Goal: Transaction & Acquisition: Purchase product/service

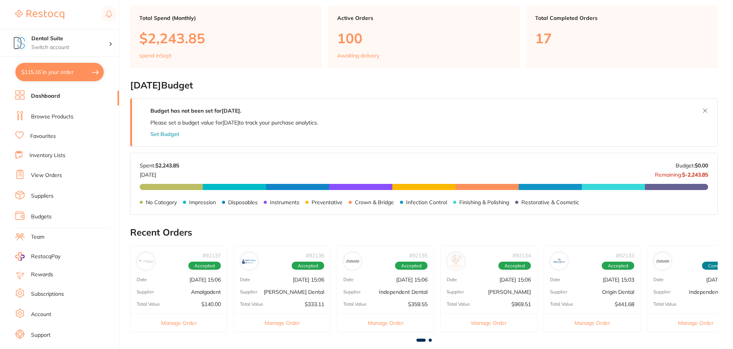
scroll to position [153, 0]
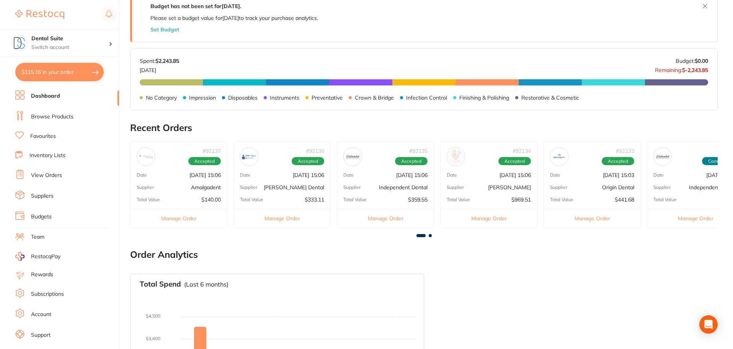
click at [47, 72] on button "$115.16 in your order" at bounding box center [59, 72] width 88 height 18
checkbox input "true"
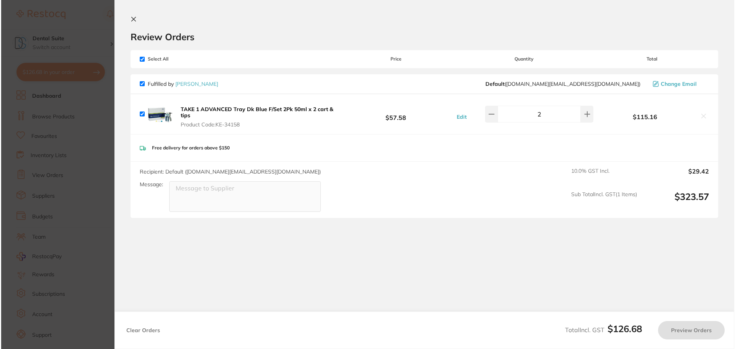
scroll to position [0, 0]
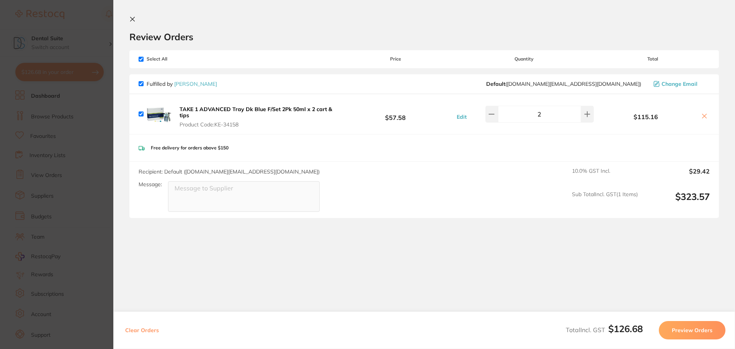
click at [133, 19] on icon at bounding box center [133, 19] width 4 height 4
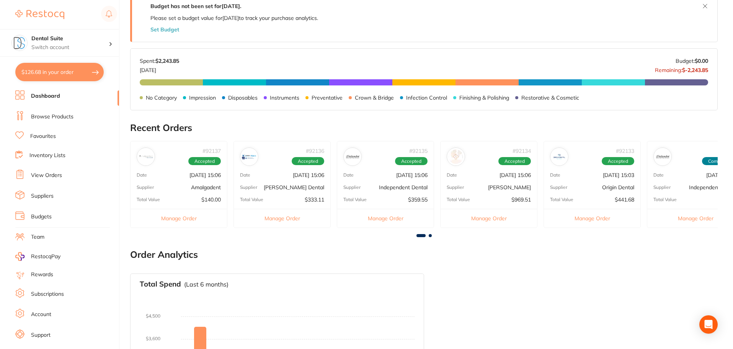
click at [69, 73] on button "$126.68 in your order" at bounding box center [59, 72] width 88 height 18
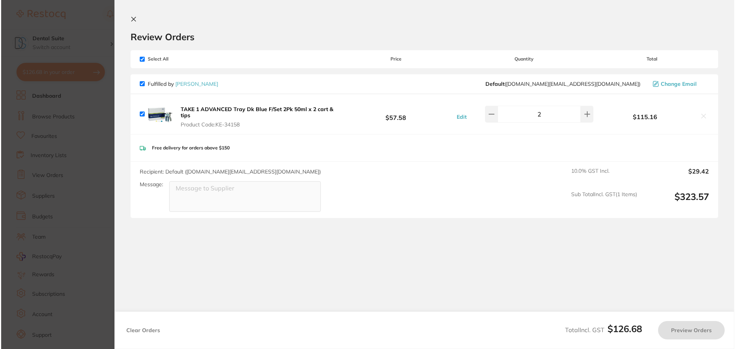
scroll to position [0, 0]
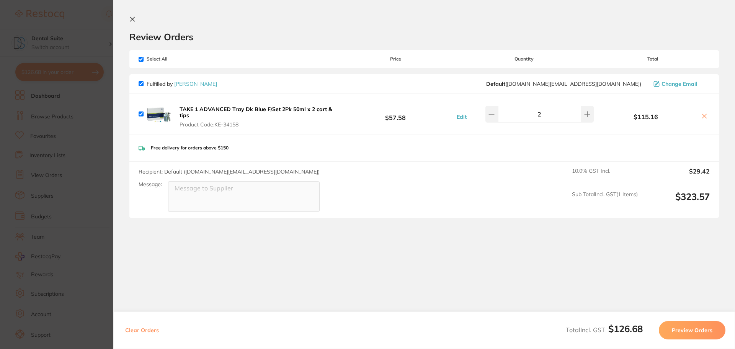
click at [133, 19] on icon at bounding box center [133, 19] width 4 height 4
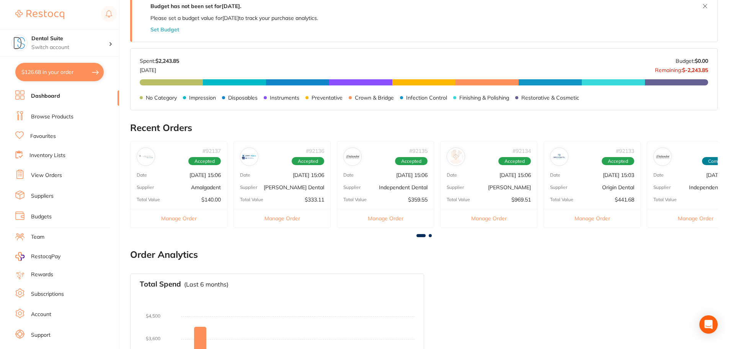
click at [45, 117] on link "Browse Products" at bounding box center [52, 117] width 42 height 8
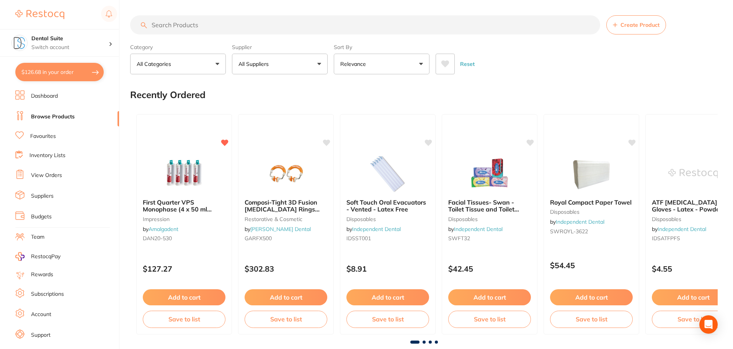
click at [210, 25] on input "search" at bounding box center [365, 24] width 470 height 19
click at [207, 23] on input "search" at bounding box center [365, 24] width 470 height 19
type input "pink piksters"
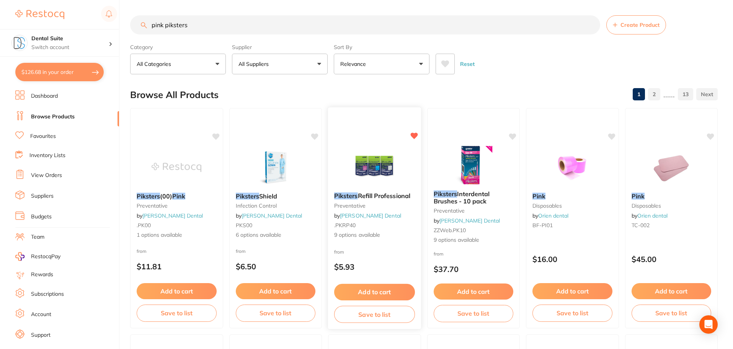
click at [372, 197] on span "Refill Professional" at bounding box center [384, 196] width 52 height 8
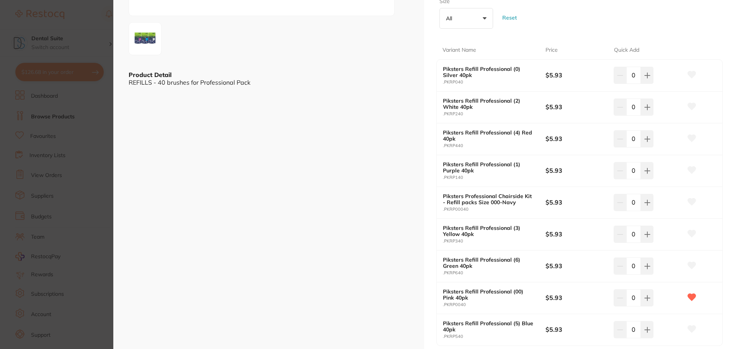
scroll to position [268, 0]
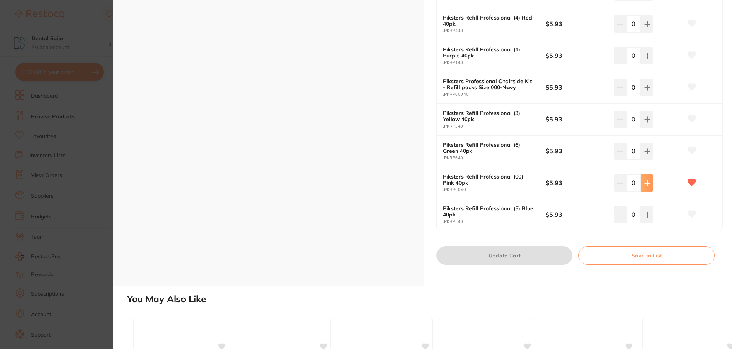
click at [646, 182] on icon at bounding box center [647, 183] width 6 height 6
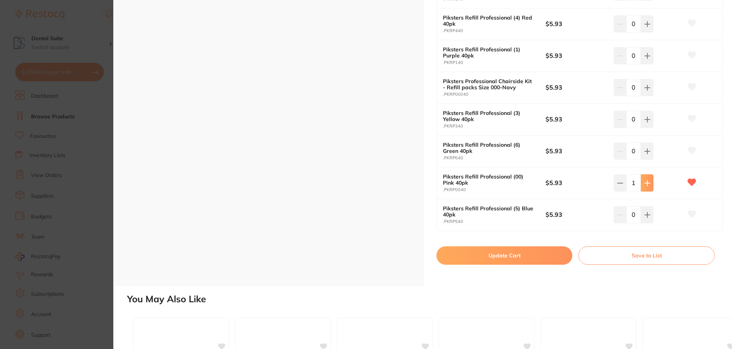
click at [646, 182] on icon at bounding box center [647, 183] width 6 height 6
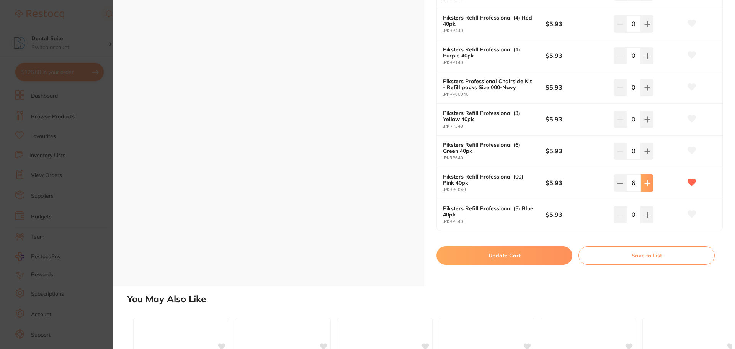
click at [646, 182] on icon at bounding box center [647, 183] width 6 height 6
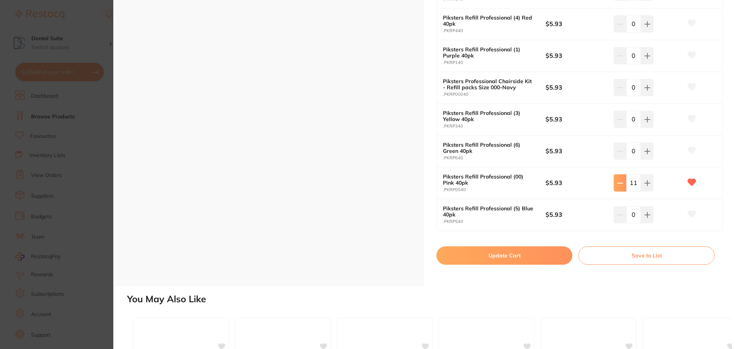
click at [619, 184] on icon at bounding box center [620, 183] width 6 height 6
type input "10"
click at [497, 256] on button "Update Cart" at bounding box center [504, 255] width 136 height 18
checkbox input "false"
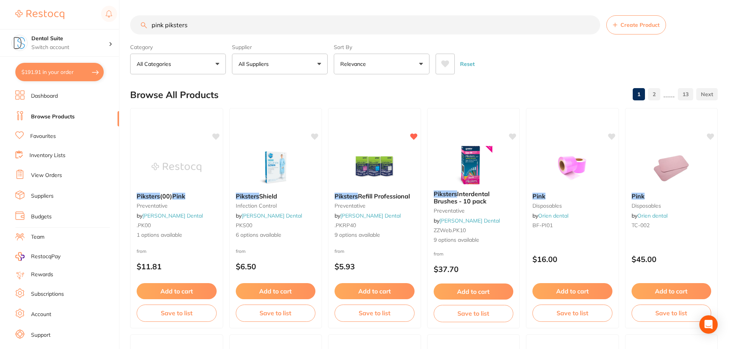
scroll to position [0, 0]
drag, startPoint x: 200, startPoint y: 26, endPoint x: 121, endPoint y: 29, distance: 79.3
click at [121, 29] on div "$191.91 Dental Suite Switch account Dental Suite $191.91 in your order Dashboar…" at bounding box center [366, 174] width 733 height 349
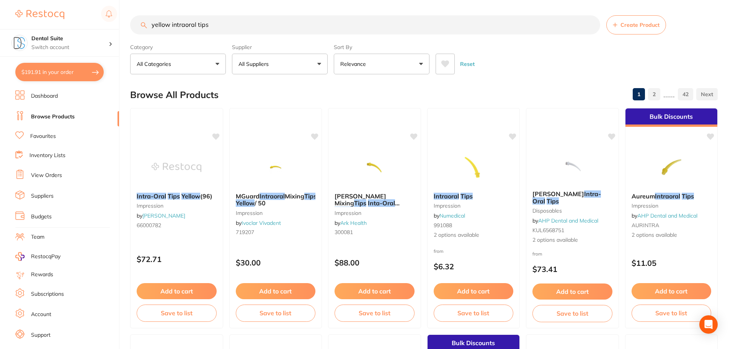
type input "yellow intraoral tips"
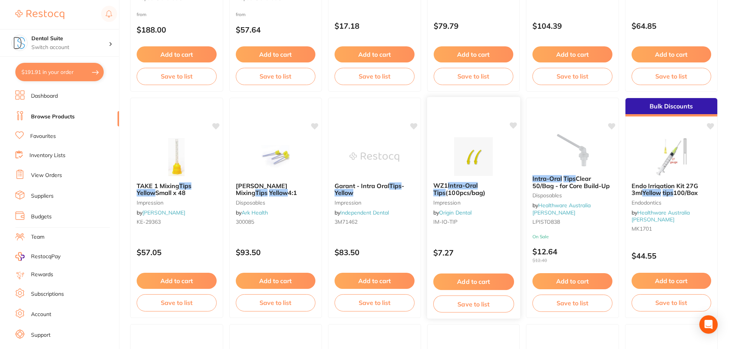
scroll to position [0, 0]
click at [456, 186] on em "Intra-Oral" at bounding box center [463, 185] width 30 height 8
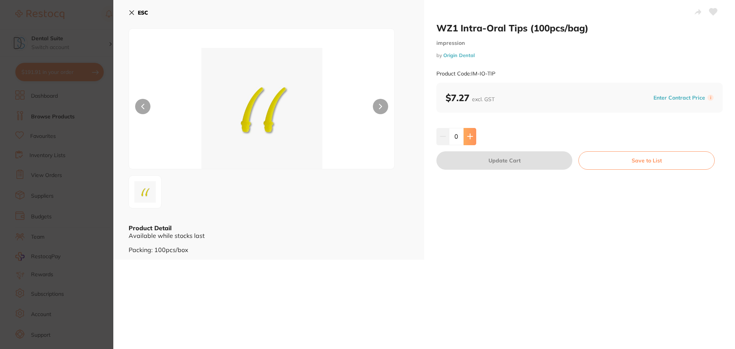
click at [473, 136] on button at bounding box center [469, 136] width 13 height 17
type input "1"
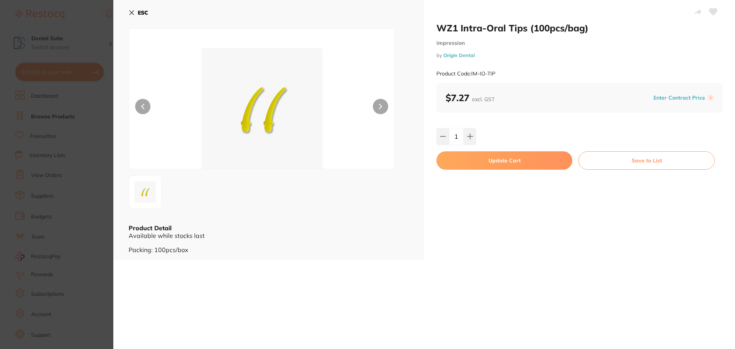
click at [468, 160] on button "Update Cart" at bounding box center [504, 160] width 136 height 18
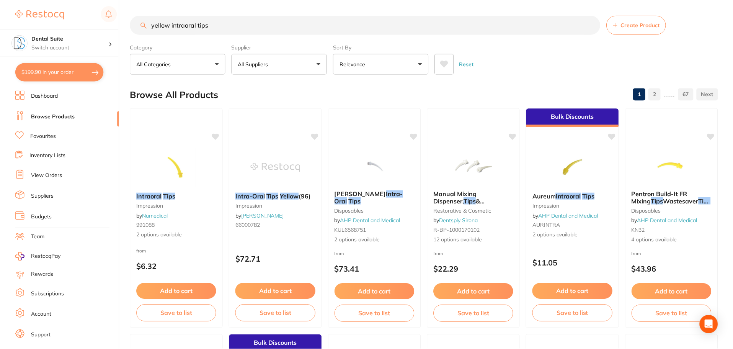
scroll to position [689, 0]
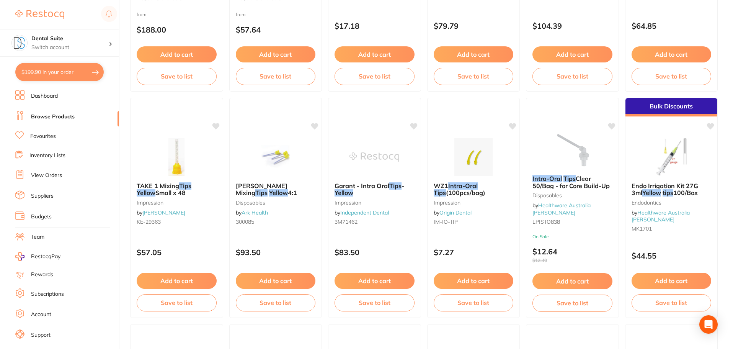
click at [36, 72] on button "$199.90 in your order" at bounding box center [59, 72] width 88 height 18
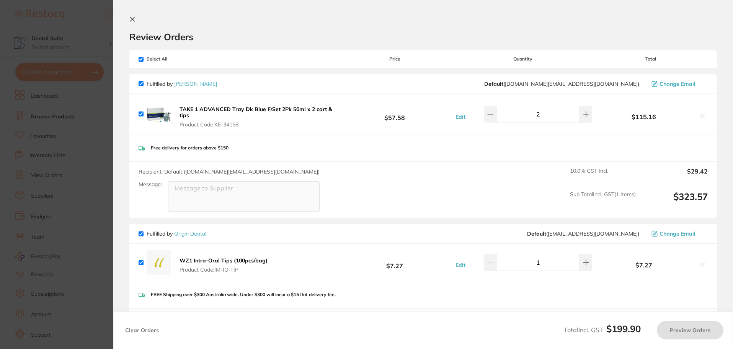
checkbox input "true"
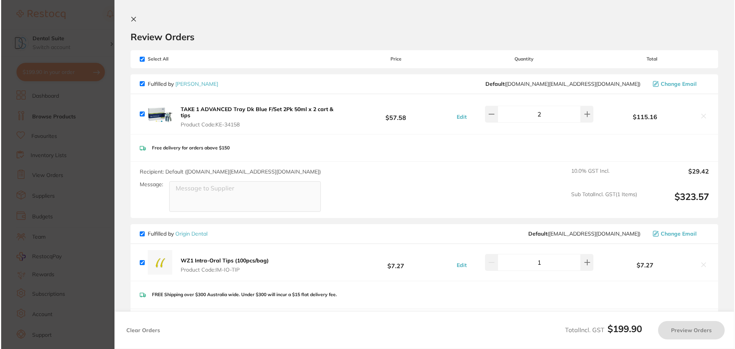
scroll to position [0, 0]
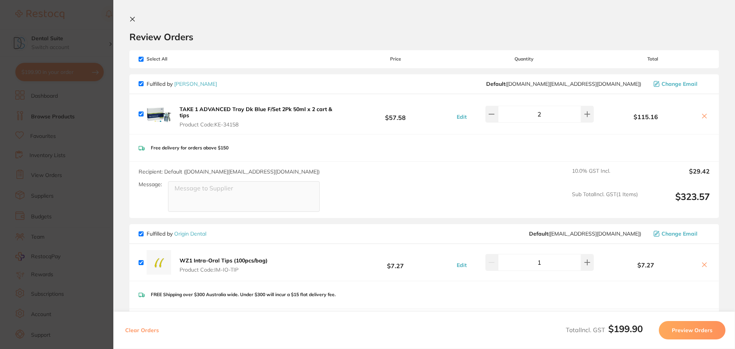
click at [132, 20] on icon at bounding box center [133, 19] width 4 height 4
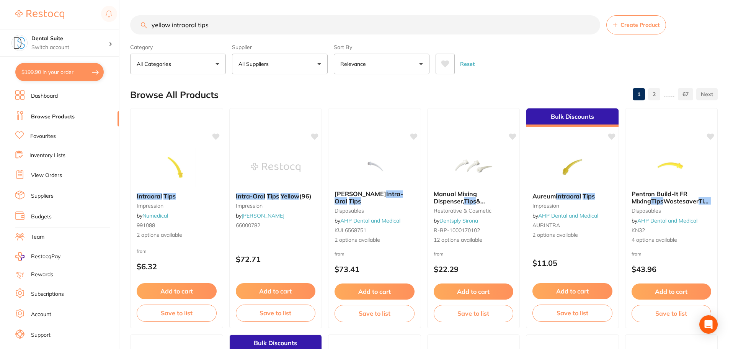
drag, startPoint x: 215, startPoint y: 29, endPoint x: 135, endPoint y: 27, distance: 80.4
click at [135, 27] on input "yellow intraoral tips" at bounding box center [365, 24] width 470 height 19
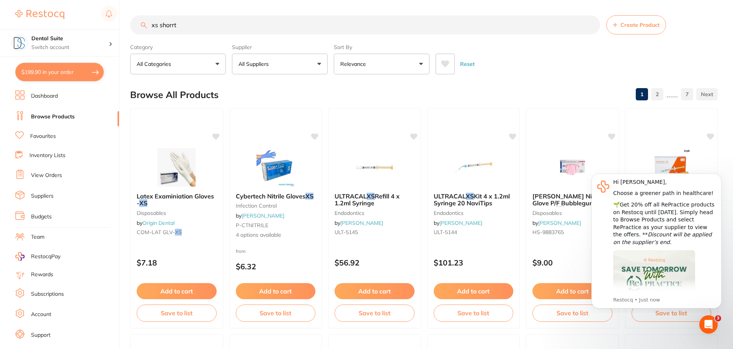
click at [212, 27] on input "xs shorrt" at bounding box center [365, 24] width 470 height 19
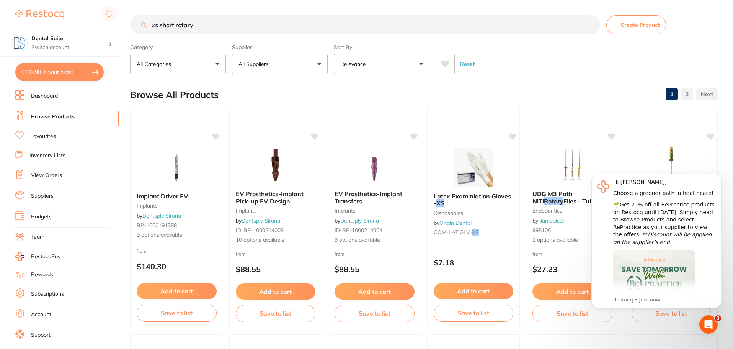
click at [266, 65] on p "All Suppliers" at bounding box center [254, 64] width 33 height 8
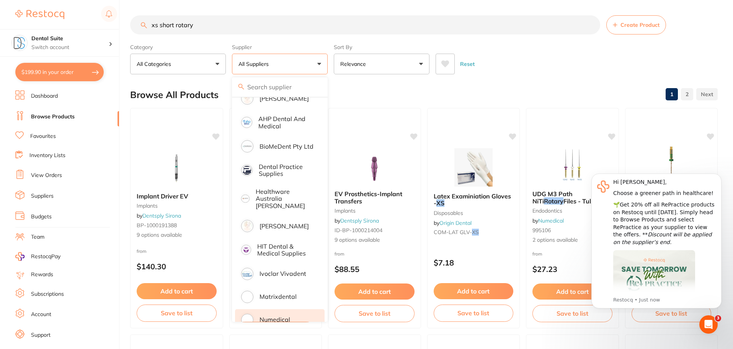
scroll to position [153, 0]
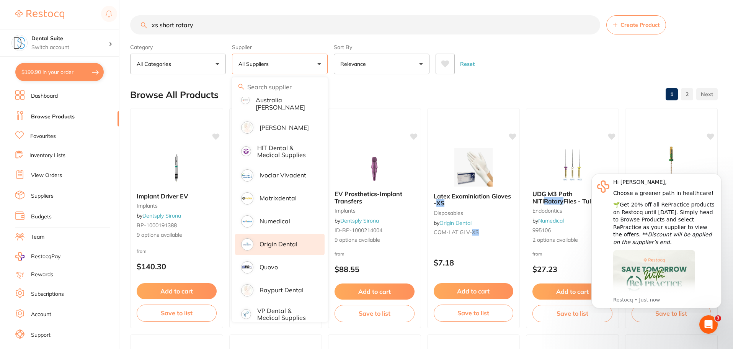
click at [259, 236] on li "Origin Dental" at bounding box center [280, 243] width 90 height 21
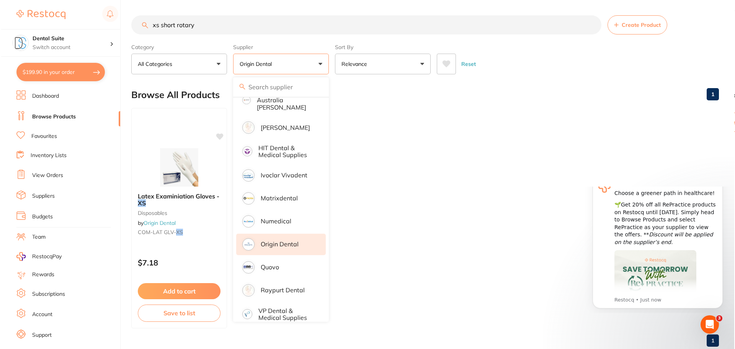
scroll to position [0, 0]
drag, startPoint x: 200, startPoint y: 26, endPoint x: 91, endPoint y: 24, distance: 109.1
click at [91, 24] on div "$199.90 Dental Suite Switch account Dental Suite $199.90 in your order Dashboar…" at bounding box center [366, 174] width 733 height 349
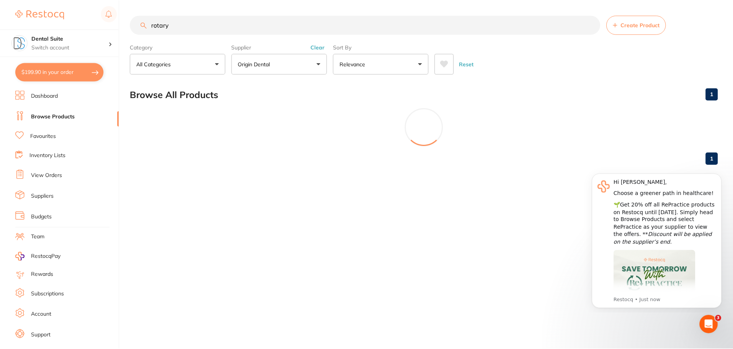
scroll to position [15, 0]
type input "r"
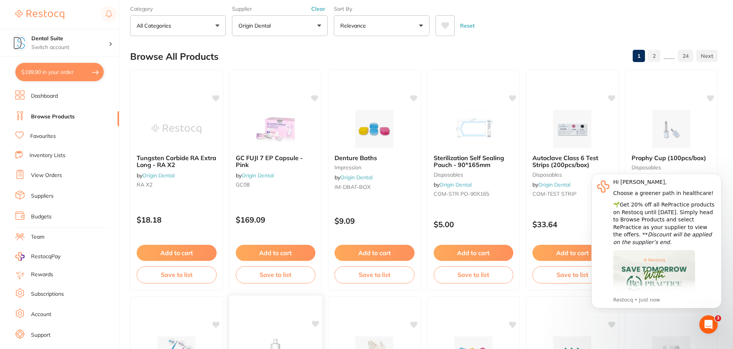
scroll to position [0, 0]
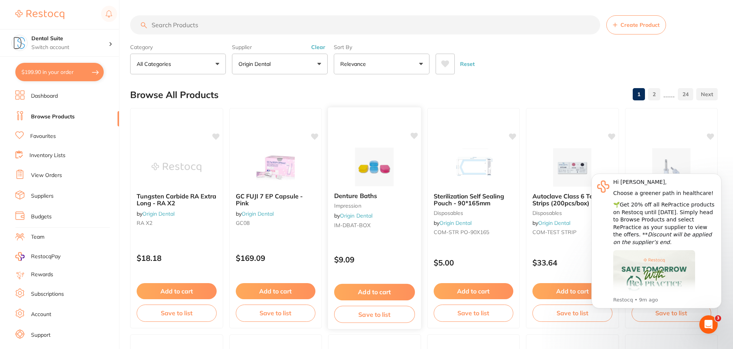
click at [375, 288] on button "Add to cart" at bounding box center [374, 292] width 81 height 16
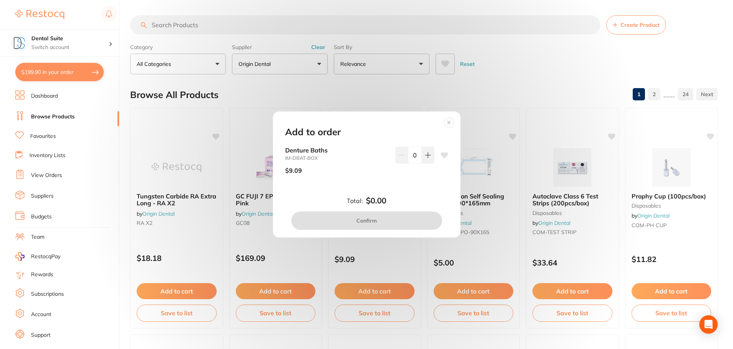
click at [448, 122] on icon at bounding box center [448, 122] width 3 height 3
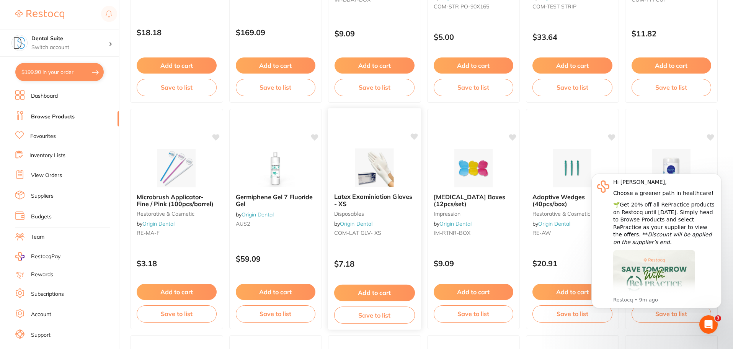
scroll to position [230, 0]
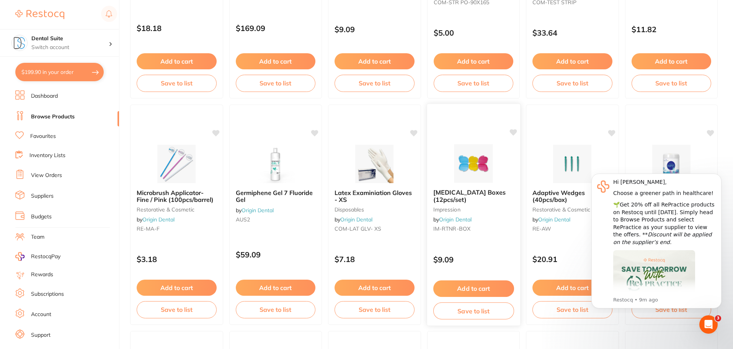
click at [454, 194] on span "[MEDICAL_DATA] Boxes (12pcs/set)" at bounding box center [469, 195] width 72 height 15
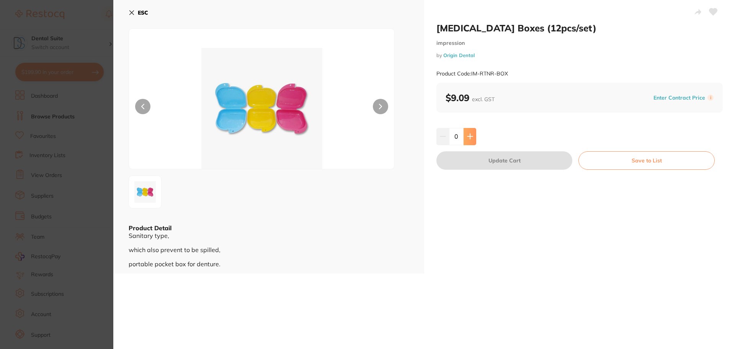
click at [468, 137] on icon at bounding box center [470, 136] width 6 height 6
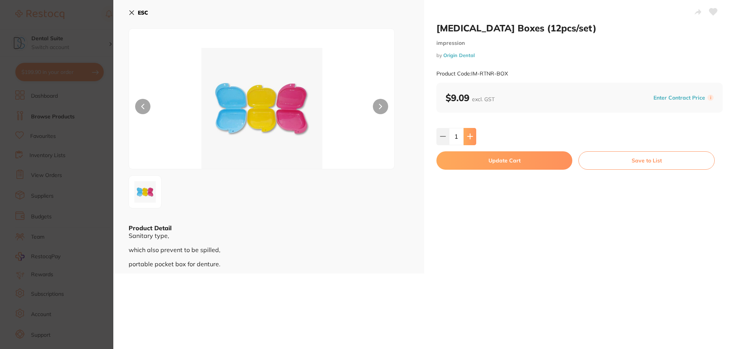
click at [468, 137] on icon at bounding box center [470, 136] width 6 height 6
type input "2"
click at [498, 160] on button "Update Cart" at bounding box center [504, 160] width 136 height 18
checkbox input "false"
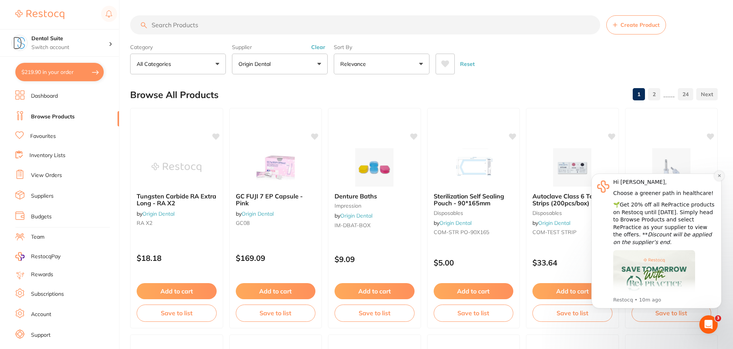
click at [718, 176] on icon "Dismiss notification" at bounding box center [719, 175] width 3 height 3
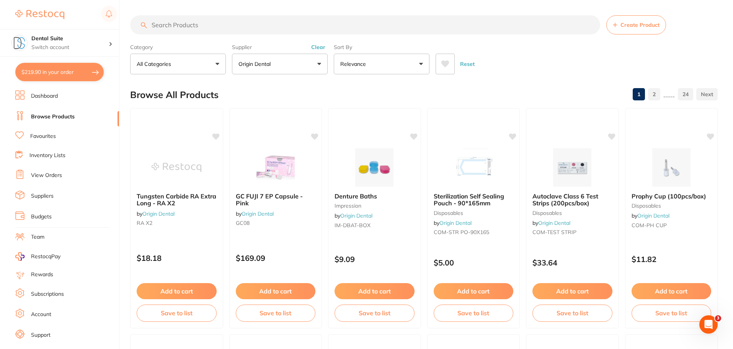
click at [255, 57] on button "Origin Dental" at bounding box center [280, 64] width 96 height 21
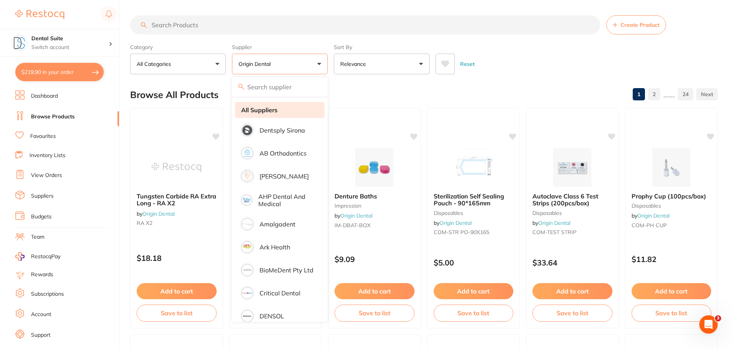
click at [268, 110] on strong "All Suppliers" at bounding box center [259, 109] width 36 height 7
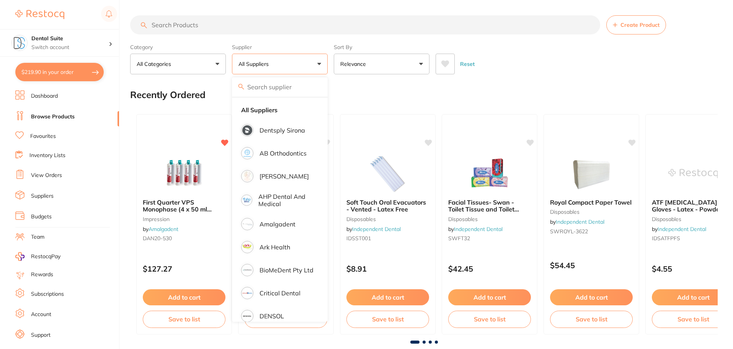
click at [219, 27] on input "search" at bounding box center [365, 24] width 470 height 19
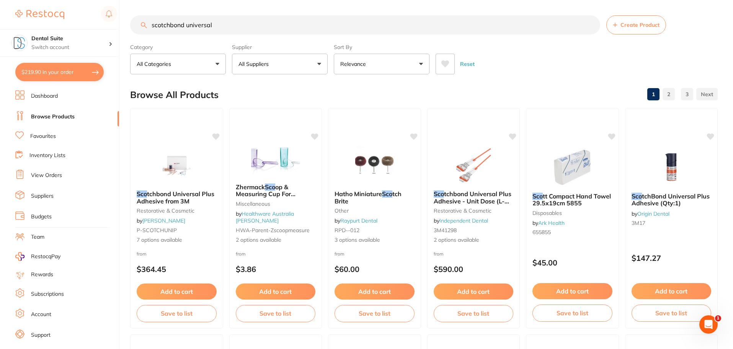
type input "scotchbond universal"
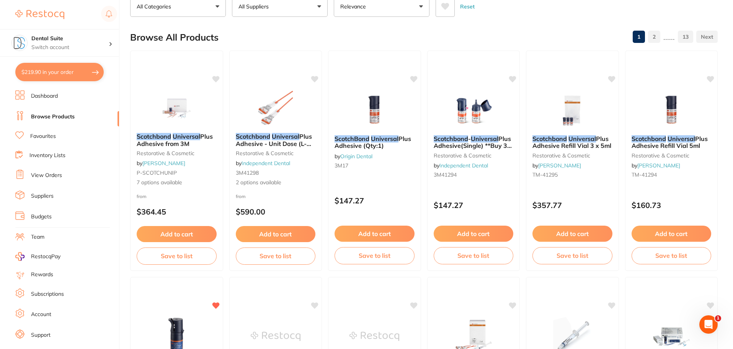
scroll to position [115, 0]
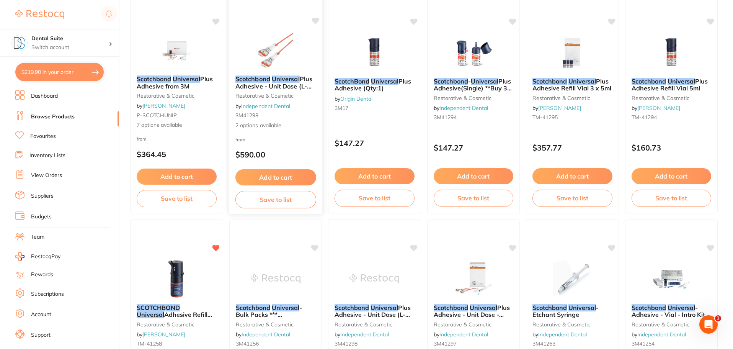
click at [253, 126] on span "2 options available" at bounding box center [275, 125] width 81 height 8
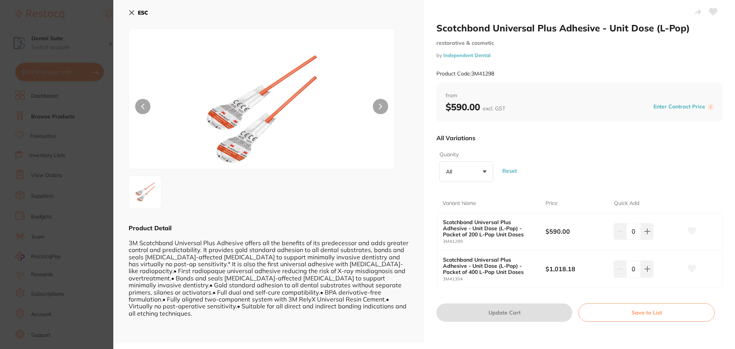
click at [133, 15] on icon at bounding box center [132, 13] width 4 height 4
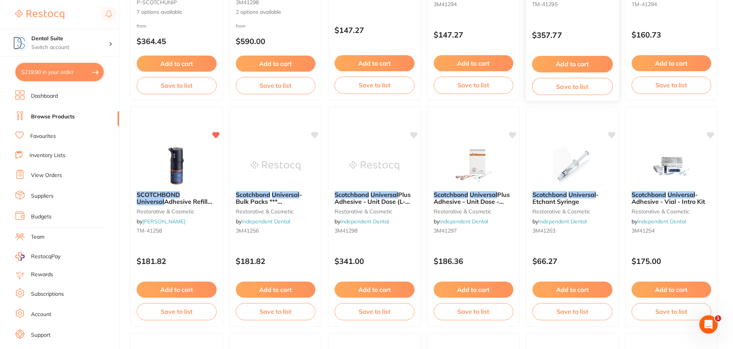
scroll to position [230, 0]
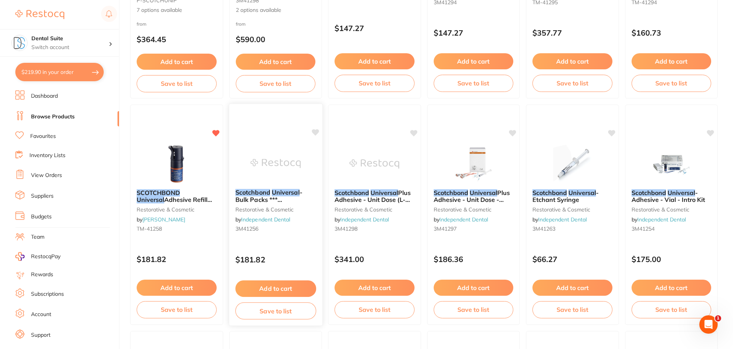
click at [248, 217] on link "Independent Dental" at bounding box center [265, 219] width 49 height 7
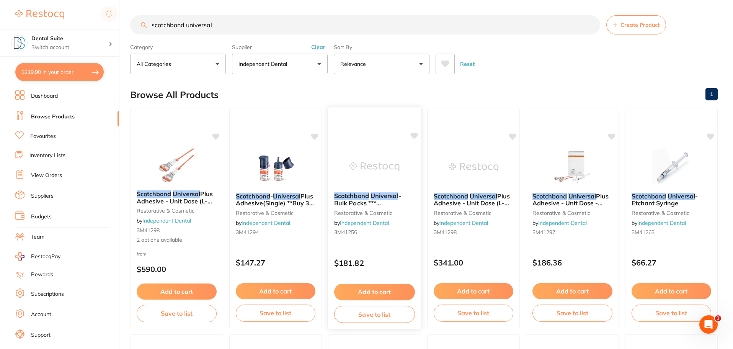
click at [359, 197] on em "Scotchbond" at bounding box center [351, 196] width 35 height 8
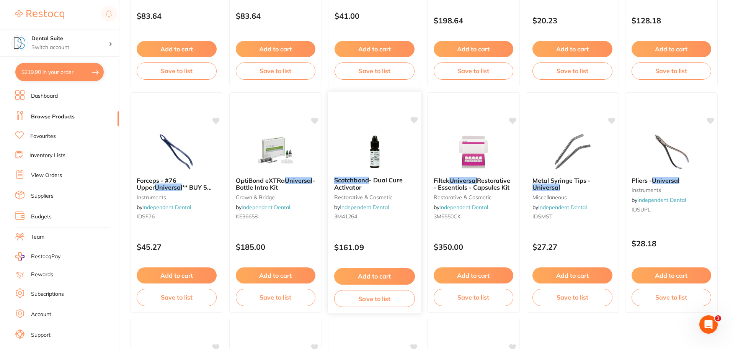
scroll to position [1181, 0]
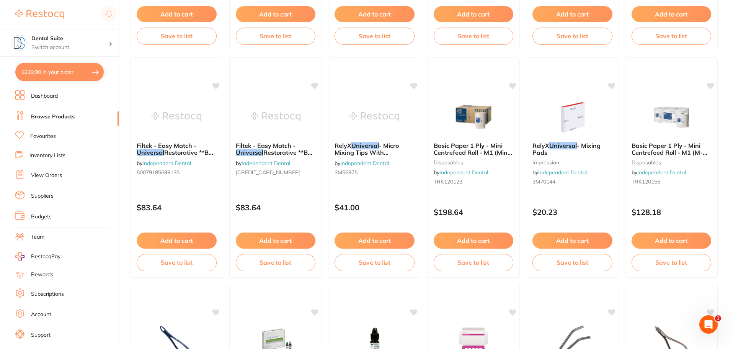
click at [60, 71] on button "$219.90 in your order" at bounding box center [59, 72] width 88 height 18
checkbox input "true"
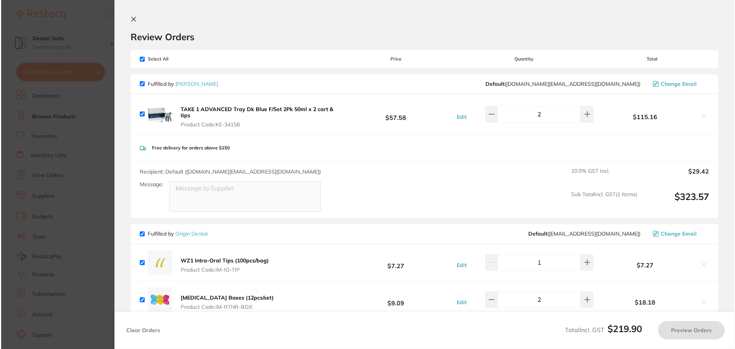
scroll to position [0, 0]
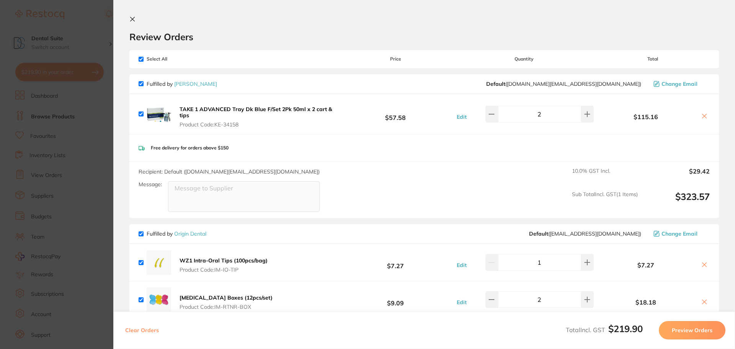
click at [133, 19] on icon at bounding box center [133, 19] width 4 height 4
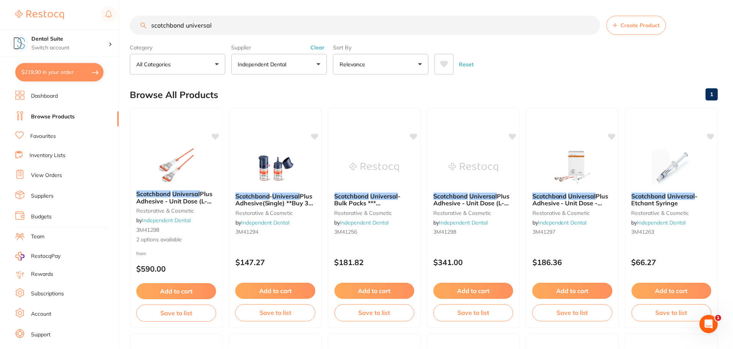
scroll to position [1181, 0]
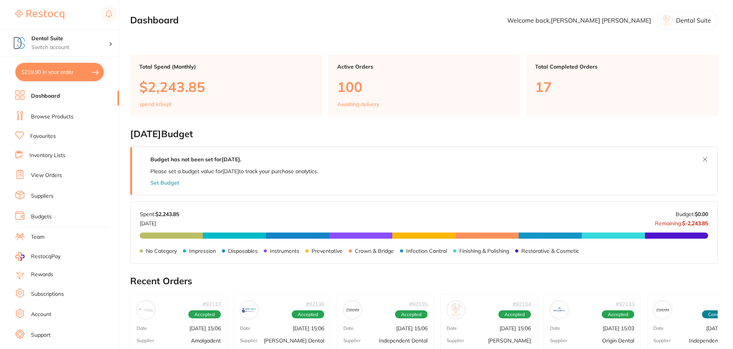
click at [60, 114] on link "Browse Products" at bounding box center [52, 117] width 42 height 8
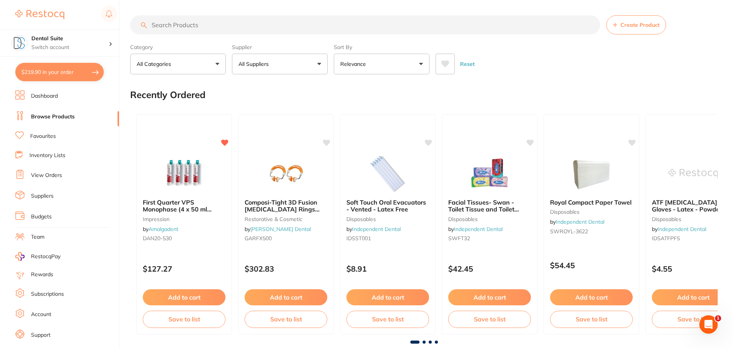
click at [267, 66] on p "All Suppliers" at bounding box center [254, 64] width 33 height 8
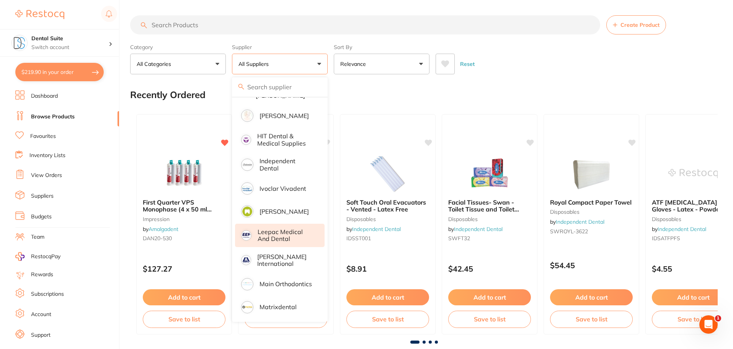
scroll to position [651, 0]
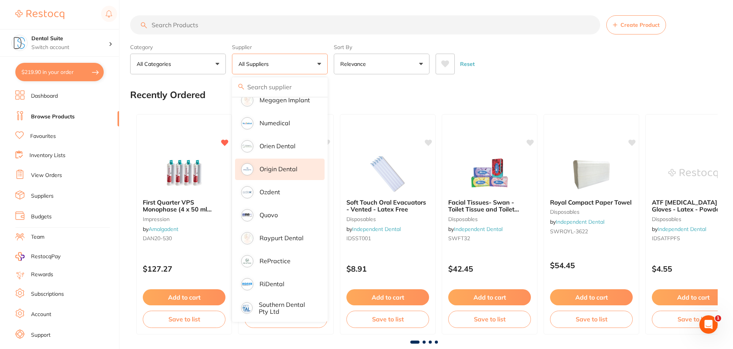
click at [274, 165] on p "Origin Dental" at bounding box center [278, 168] width 38 height 7
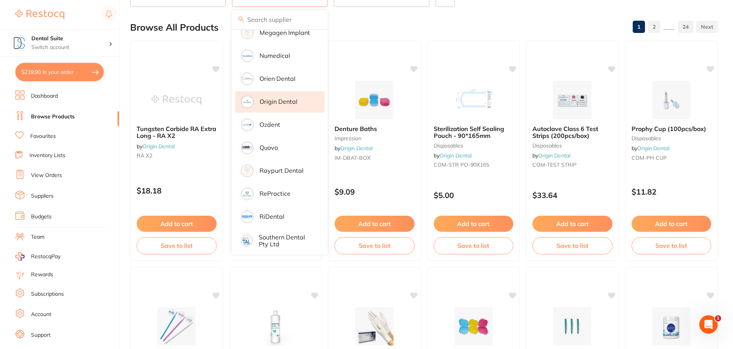
scroll to position [0, 0]
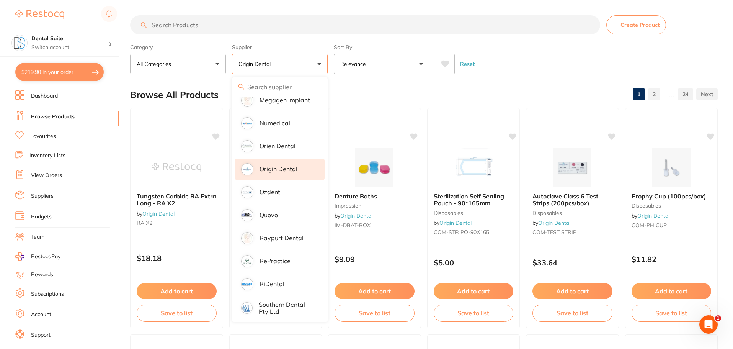
click at [168, 34] on input "search" at bounding box center [365, 24] width 470 height 19
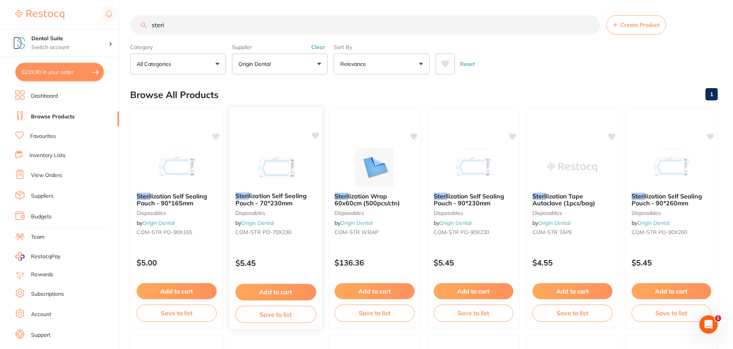
type input "steri"
click at [261, 202] on span "lization Self Sealing Pouch - 70*230mm" at bounding box center [270, 199] width 71 height 15
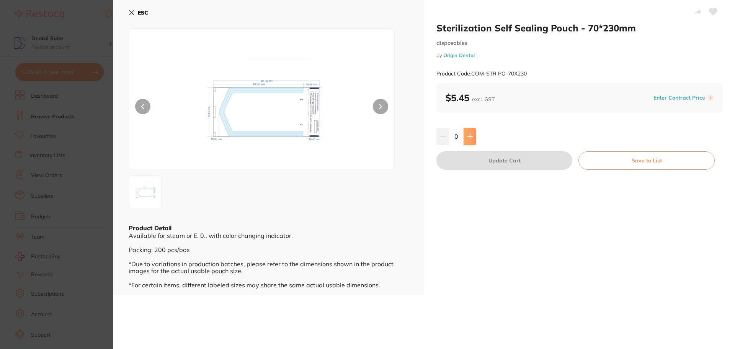
click at [469, 138] on icon at bounding box center [469, 136] width 5 height 5
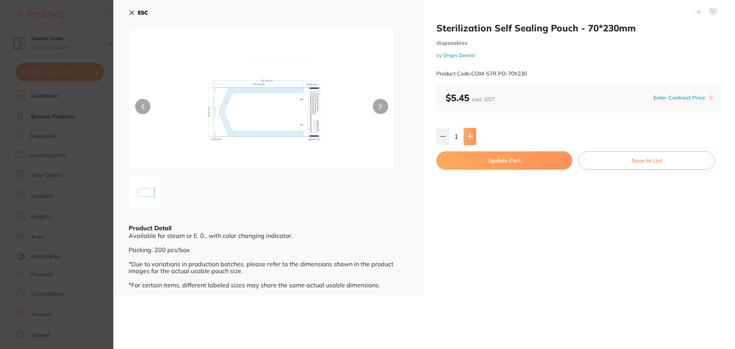
click at [469, 138] on icon at bounding box center [469, 136] width 5 height 5
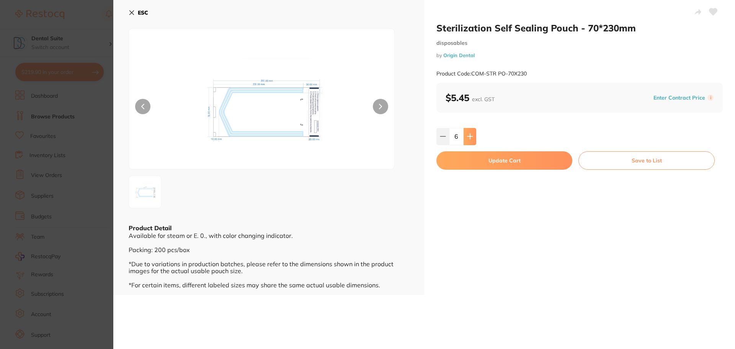
click at [469, 138] on icon at bounding box center [469, 136] width 5 height 5
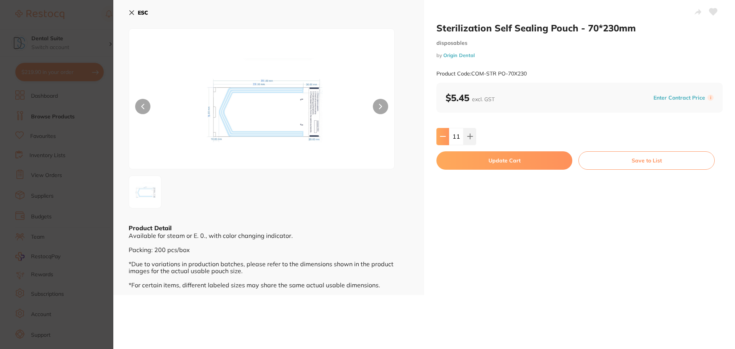
click at [442, 137] on icon at bounding box center [443, 136] width 6 height 6
type input "10"
click at [499, 165] on button "Update Cart" at bounding box center [504, 160] width 136 height 18
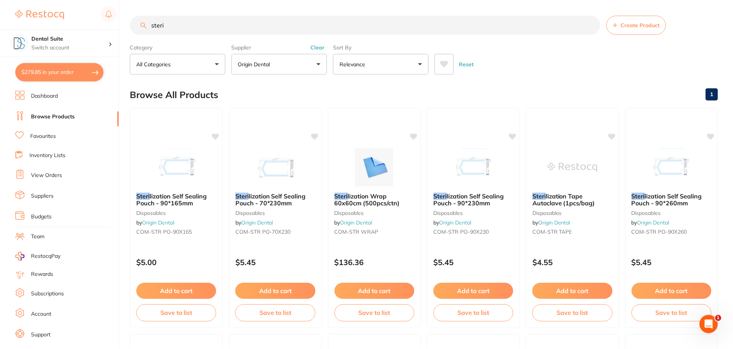
scroll to position [1, 0]
click at [60, 69] on button "$279.85 in your order" at bounding box center [59, 72] width 88 height 18
checkbox input "true"
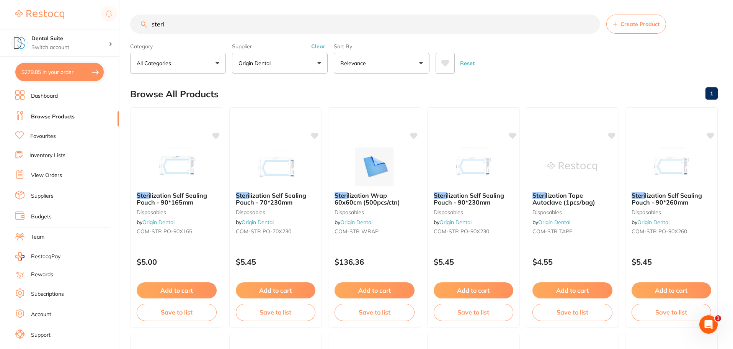
checkbox input "true"
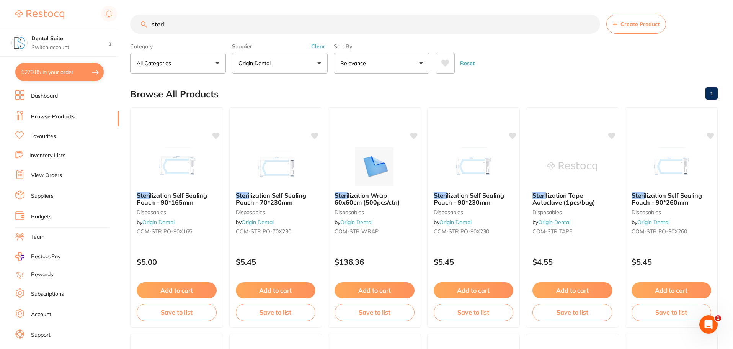
checkbox input "true"
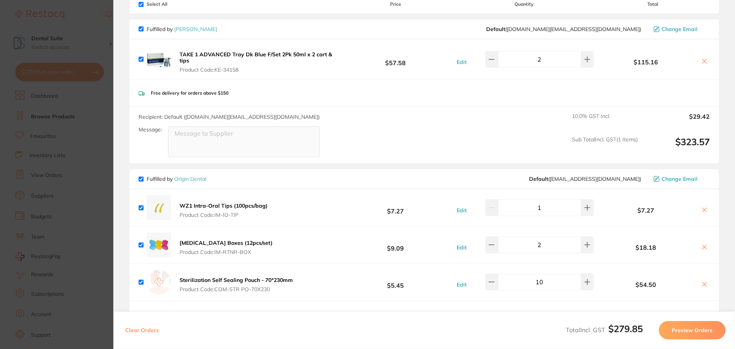
scroll to position [0, 0]
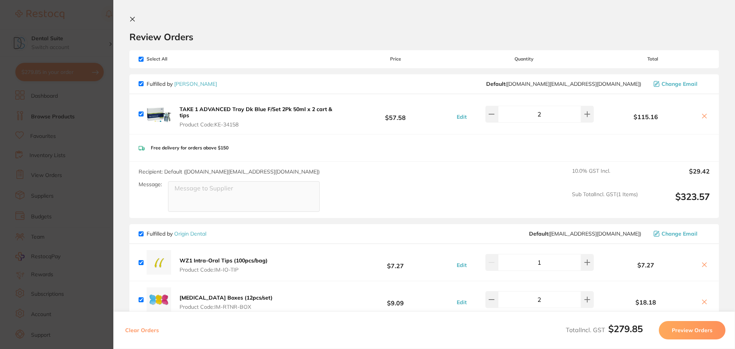
click at [134, 20] on icon at bounding box center [132, 19] width 6 height 6
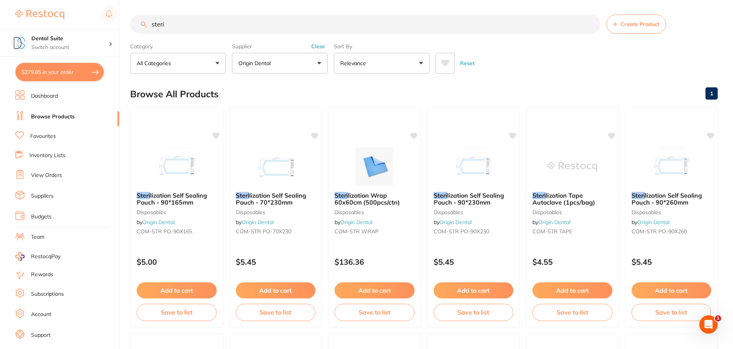
scroll to position [39, 0]
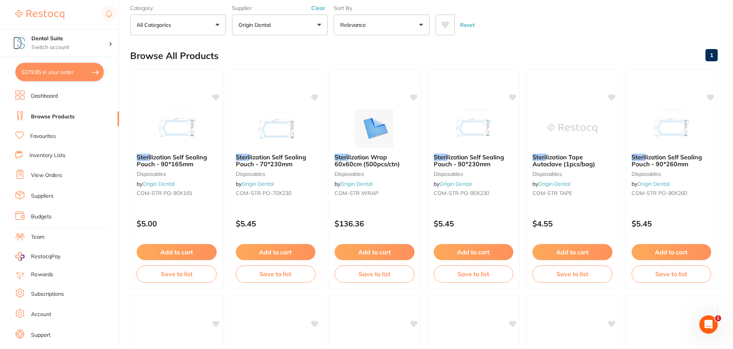
click at [54, 73] on button "$279.85 in your order" at bounding box center [59, 72] width 88 height 18
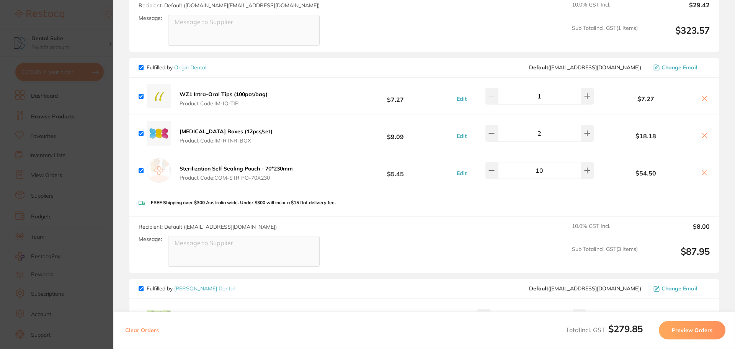
scroll to position [0, 0]
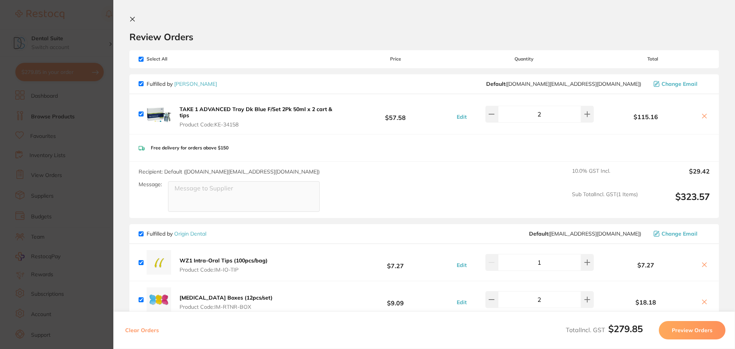
click at [132, 21] on icon at bounding box center [132, 19] width 6 height 6
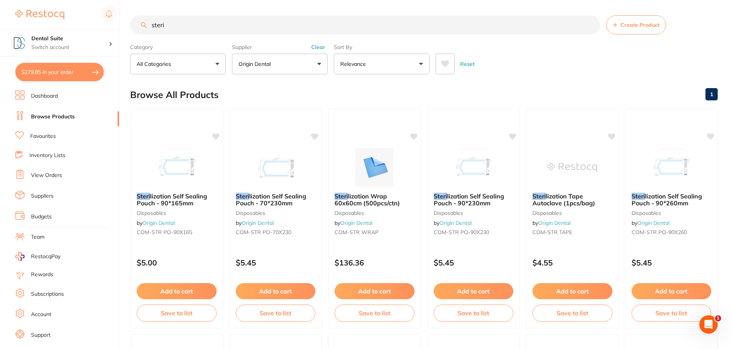
click at [51, 69] on button "$279.85 in your order" at bounding box center [59, 72] width 88 height 18
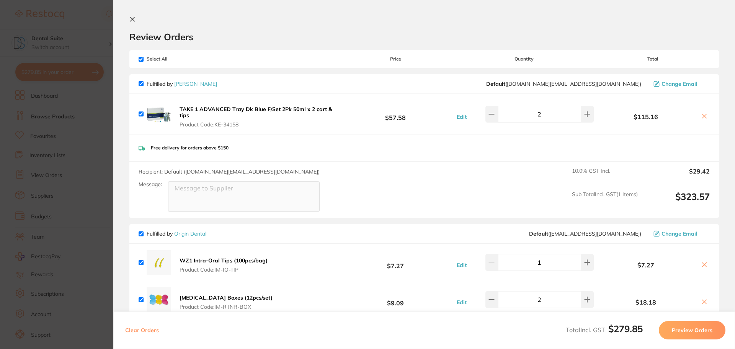
click at [131, 17] on icon at bounding box center [132, 19] width 6 height 6
